Goal: Task Accomplishment & Management: Use online tool/utility

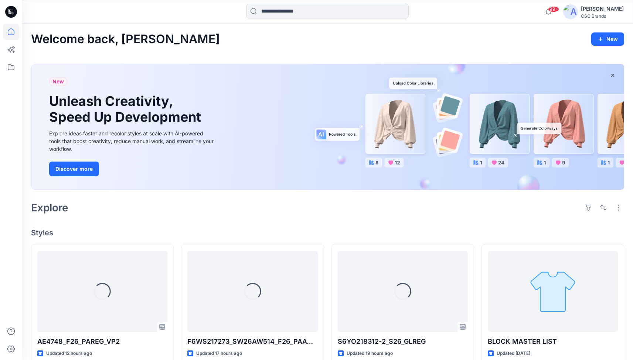
click at [328, 11] on input at bounding box center [327, 11] width 162 height 15
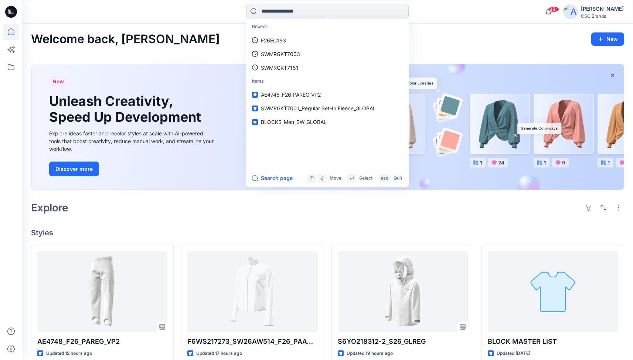
paste input "******"
type input "******"
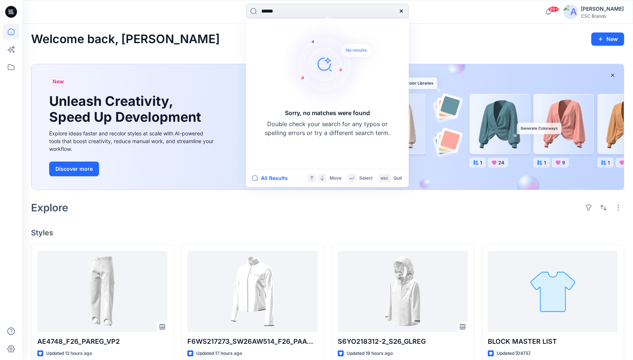
click at [401, 10] on icon at bounding box center [401, 11] width 3 height 3
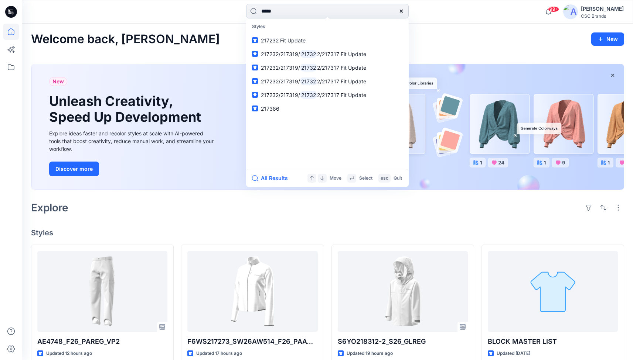
type input "******"
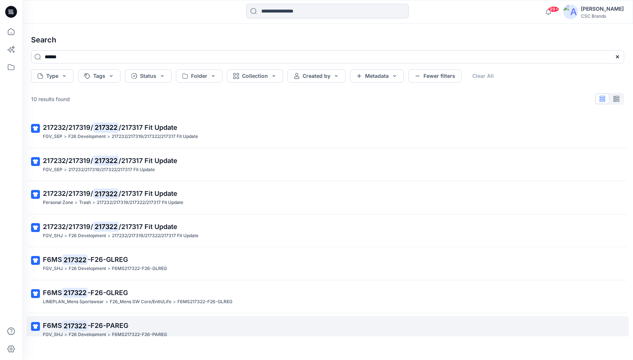
click at [97, 322] on span "-F26-PAREG" at bounding box center [108, 326] width 41 height 8
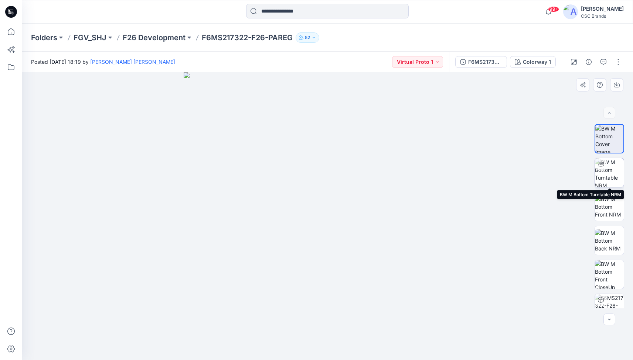
click at [614, 176] on img at bounding box center [609, 172] width 29 height 29
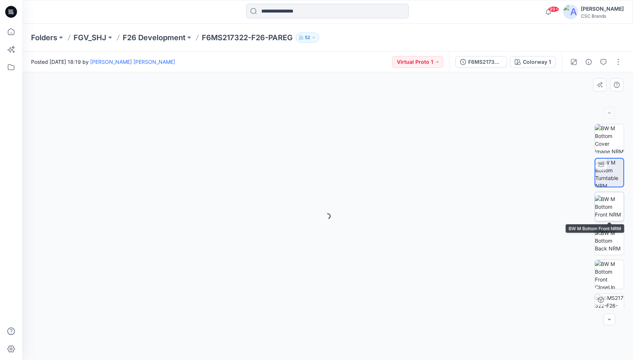
click at [607, 205] on img at bounding box center [609, 206] width 29 height 23
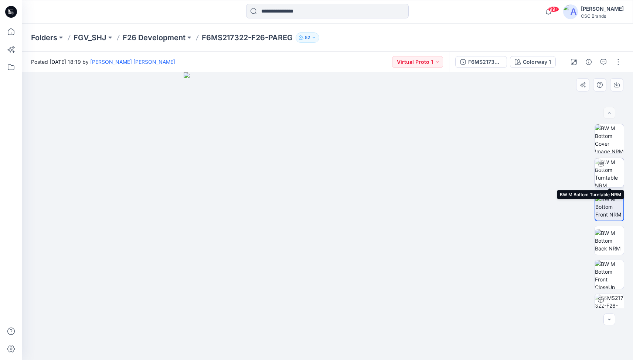
click at [609, 172] on img at bounding box center [609, 172] width 29 height 29
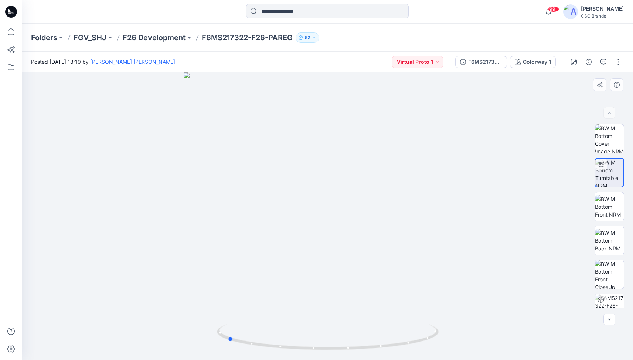
drag, startPoint x: 367, startPoint y: 210, endPoint x: 266, endPoint y: 192, distance: 102.4
click at [266, 192] on div at bounding box center [327, 216] width 610 height 288
drag, startPoint x: 356, startPoint y: 226, endPoint x: 267, endPoint y: 220, distance: 88.9
click at [267, 220] on div at bounding box center [327, 216] width 610 height 288
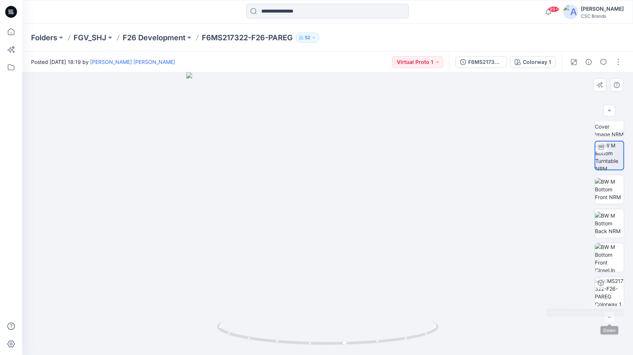
scroll to position [15, 0]
click at [611, 317] on div at bounding box center [609, 317] width 12 height 12
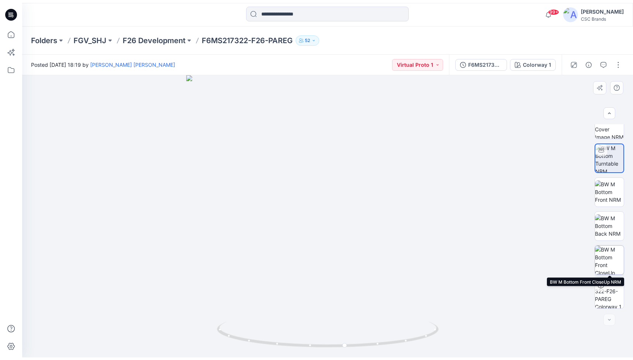
scroll to position [0, 0]
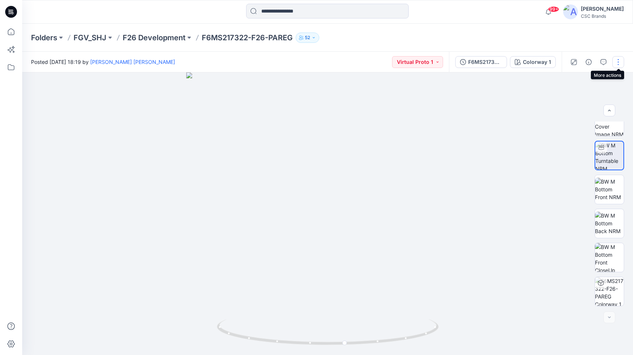
click at [618, 64] on button "button" at bounding box center [618, 62] width 12 height 12
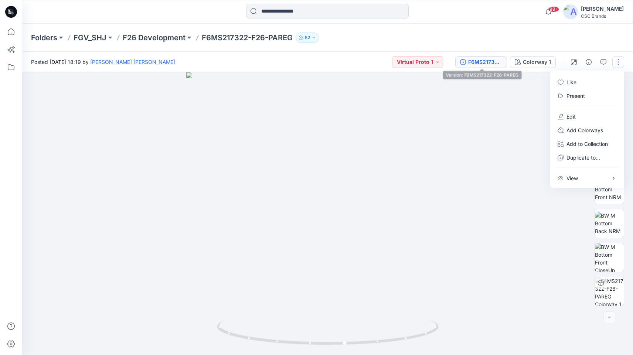
click at [490, 66] on div "F6MS217322-F26-PAREG" at bounding box center [485, 62] width 34 height 8
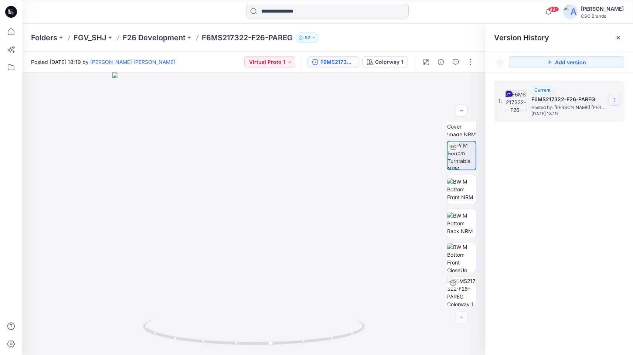
click at [617, 98] on icon at bounding box center [615, 100] width 6 height 6
click at [588, 116] on span "Download Source BW File" at bounding box center [577, 114] width 62 height 9
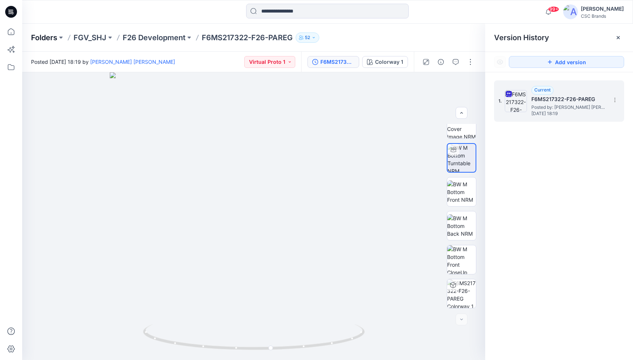
click at [42, 34] on p "Folders" at bounding box center [44, 37] width 26 height 10
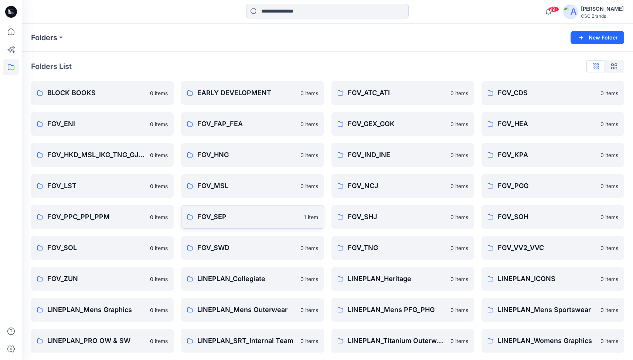
click at [213, 222] on link "FGV_SEP 1 item" at bounding box center [252, 217] width 143 height 24
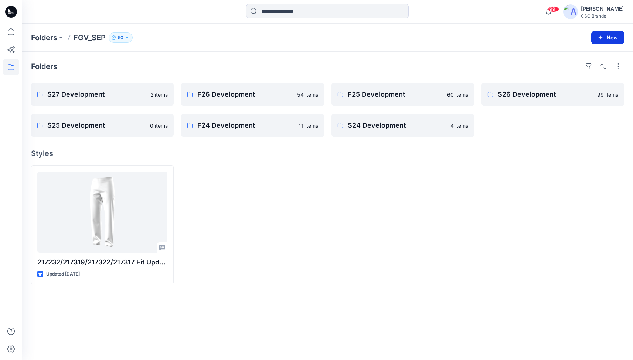
click at [610, 42] on button "New" at bounding box center [607, 37] width 33 height 13
click at [522, 189] on div at bounding box center [552, 224] width 143 height 119
click at [242, 96] on p "F26 Development" at bounding box center [251, 94] width 109 height 10
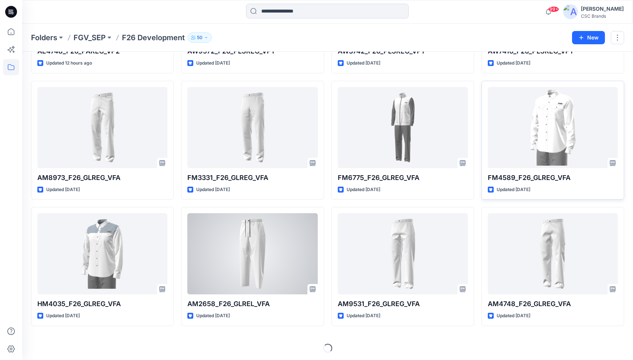
scroll to position [128, 0]
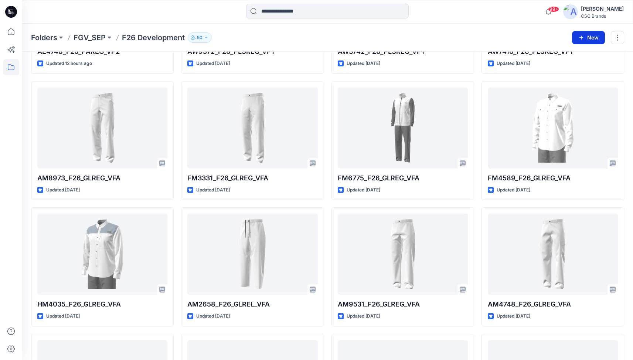
click at [582, 41] on button "New" at bounding box center [588, 37] width 33 height 13
click at [513, 23] on div "99+ Notifications [PERSON_NAME] shared AE4748_F26_PAREG_VP2 in F26 Development …" at bounding box center [327, 12] width 610 height 24
click at [550, 19] on div "99+" at bounding box center [548, 11] width 15 height 15
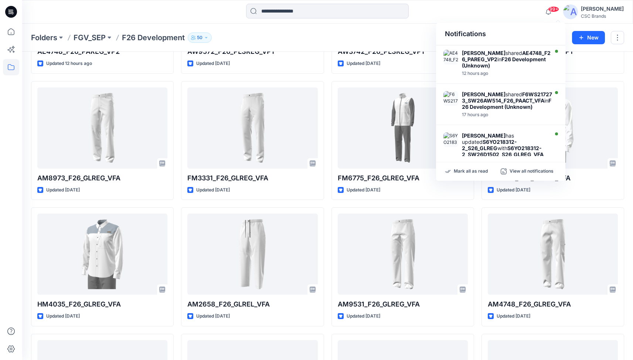
click at [505, 7] on div "99+ Notifications [PERSON_NAME] shared AE4748_F26_PAREG_VP2 in F26 Development …" at bounding box center [327, 12] width 610 height 16
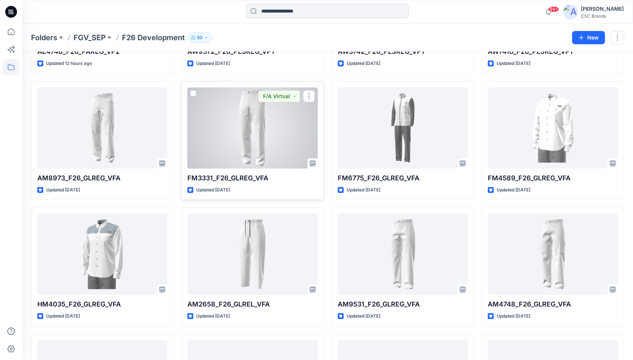
click at [224, 134] on div at bounding box center [252, 128] width 130 height 81
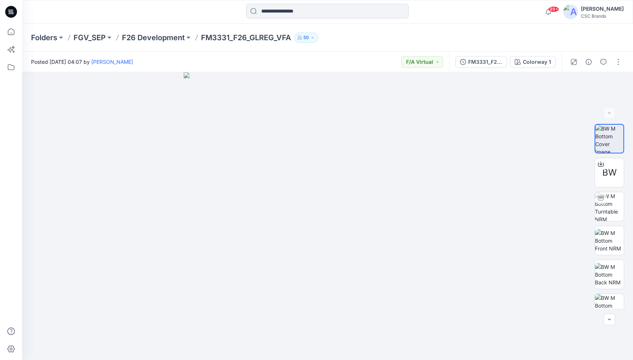
scroll to position [128, 0]
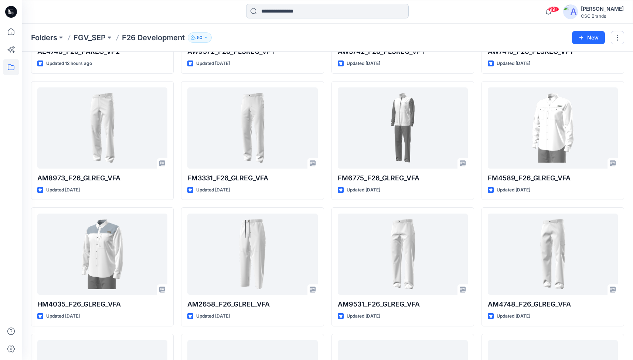
click at [311, 15] on input at bounding box center [327, 11] width 162 height 15
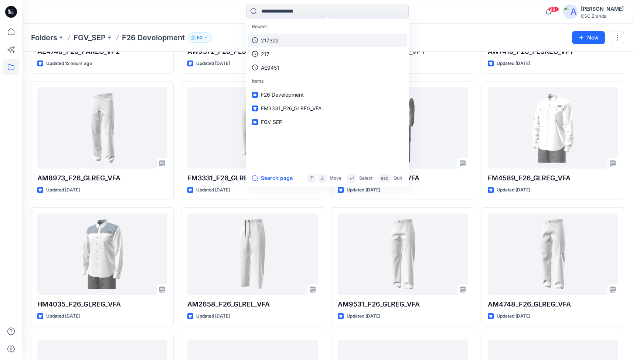
click at [261, 42] on p "217322" at bounding box center [270, 41] width 18 height 8
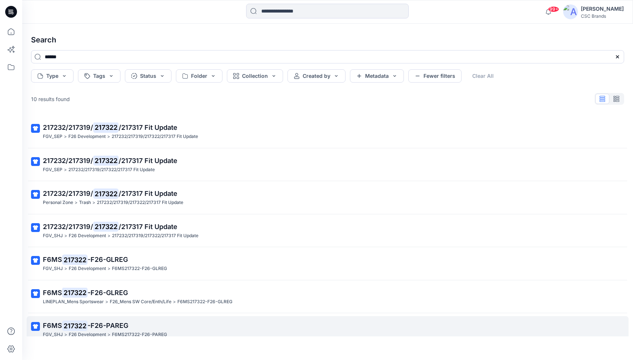
click at [106, 322] on span "-F26-PAREG" at bounding box center [108, 326] width 41 height 8
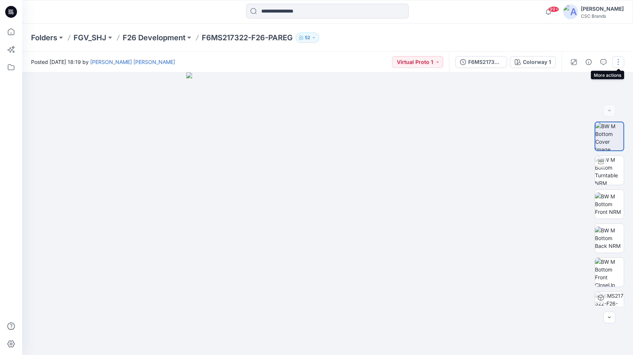
click at [618, 63] on button "button" at bounding box center [618, 62] width 12 height 12
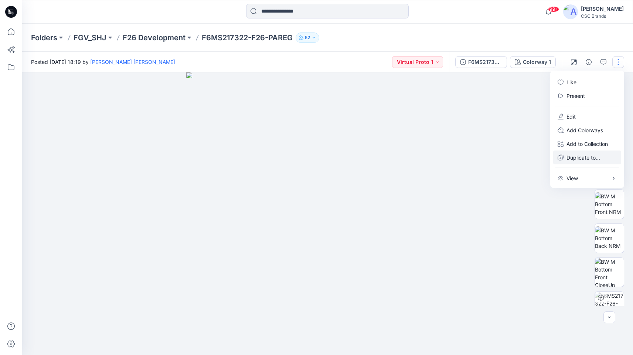
click at [576, 160] on p "Duplicate to..." at bounding box center [583, 158] width 34 height 8
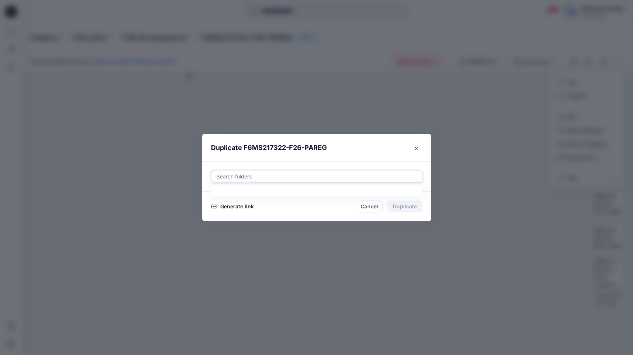
click at [268, 178] on div at bounding box center [317, 176] width 202 height 9
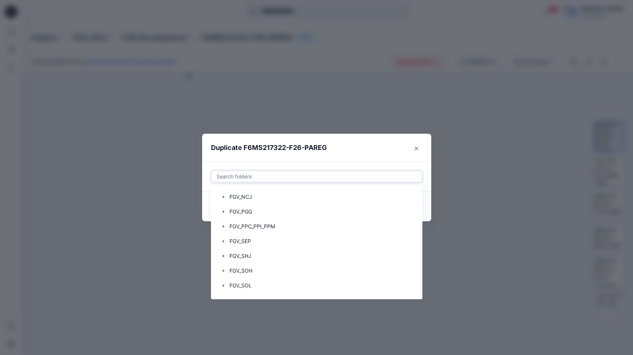
scroll to position [225, 0]
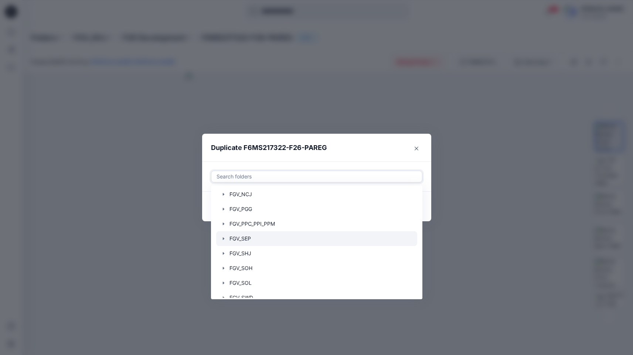
click at [248, 236] on div at bounding box center [316, 238] width 201 height 15
click at [223, 239] on icon "button" at bounding box center [222, 238] width 1 height 3
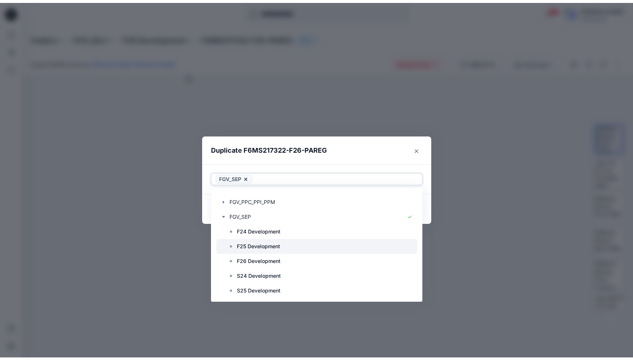
scroll to position [253, 0]
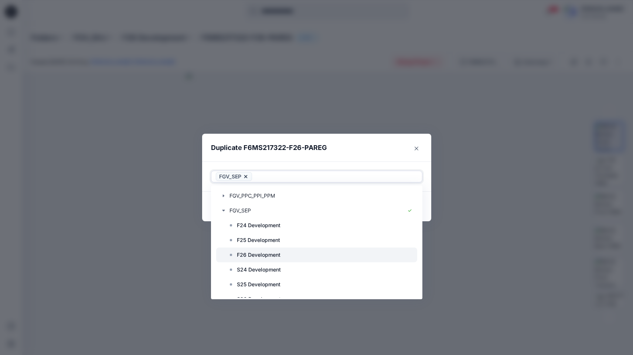
click at [267, 257] on p "F26 Development" at bounding box center [259, 254] width 44 height 9
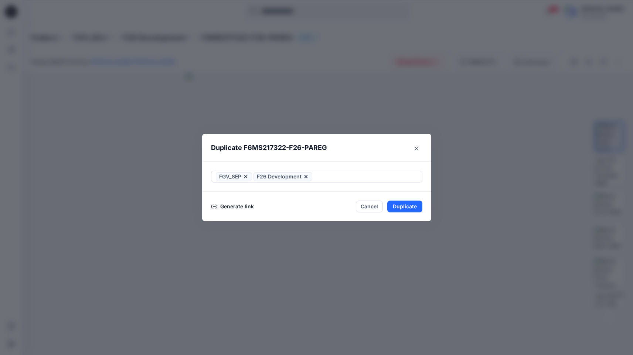
click at [367, 156] on header "Duplicate F6MS217322-F26-PAREG" at bounding box center [309, 148] width 214 height 28
click at [394, 208] on button "Duplicate" at bounding box center [404, 207] width 35 height 12
click at [242, 208] on button "Generate link" at bounding box center [232, 206] width 43 height 9
click at [232, 206] on button "Copy link" at bounding box center [228, 206] width 34 height 9
